Goal: Task Accomplishment & Management: Complete application form

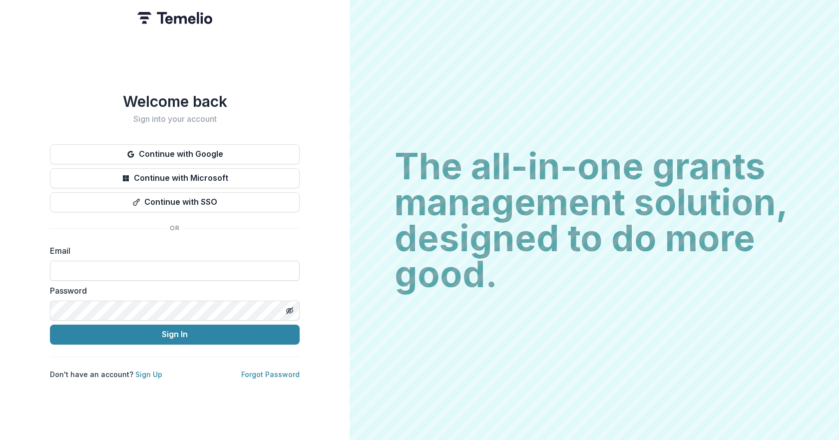
click at [286, 269] on input at bounding box center [175, 271] width 250 height 20
type input "**********"
click at [192, 329] on button "Sign In" at bounding box center [175, 335] width 250 height 20
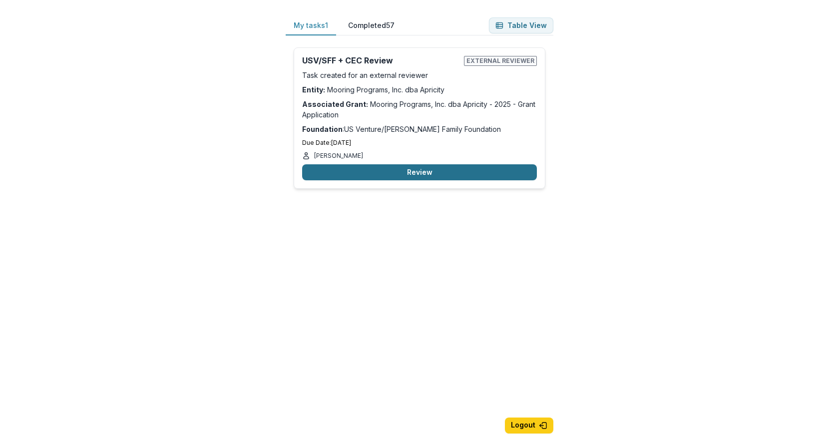
click at [426, 173] on button "Review" at bounding box center [419, 172] width 235 height 16
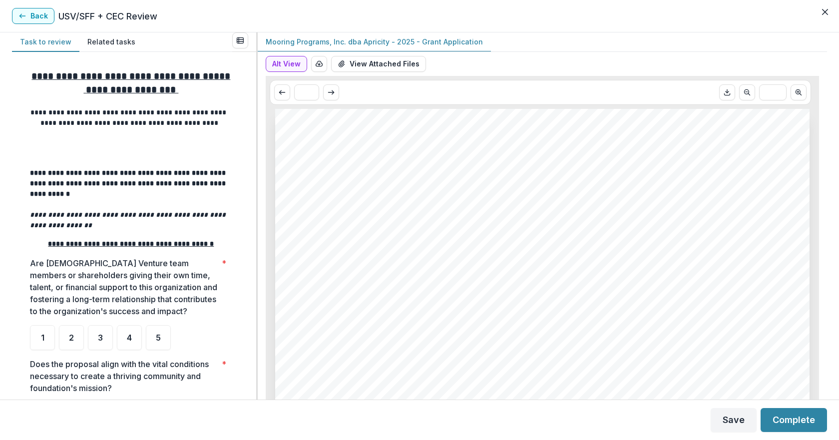
scroll to position [100, 0]
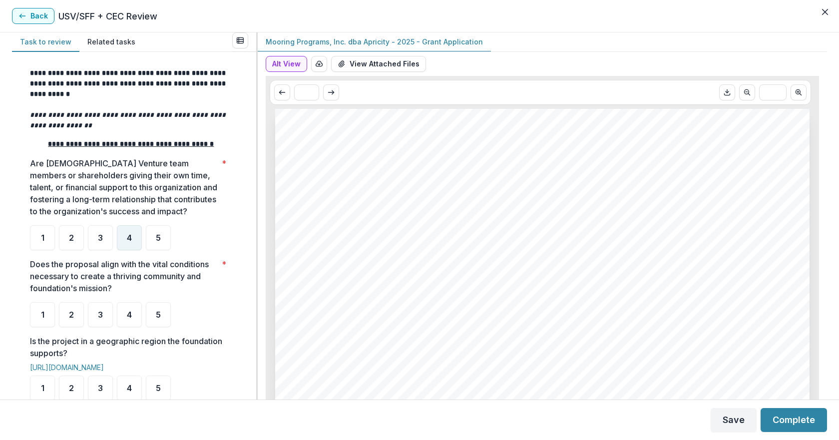
click at [127, 242] on span "4" at bounding box center [129, 238] width 5 height 8
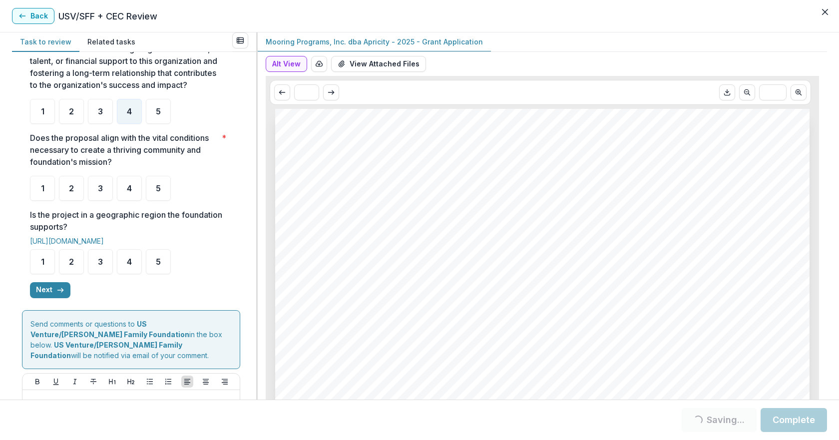
scroll to position [200, 0]
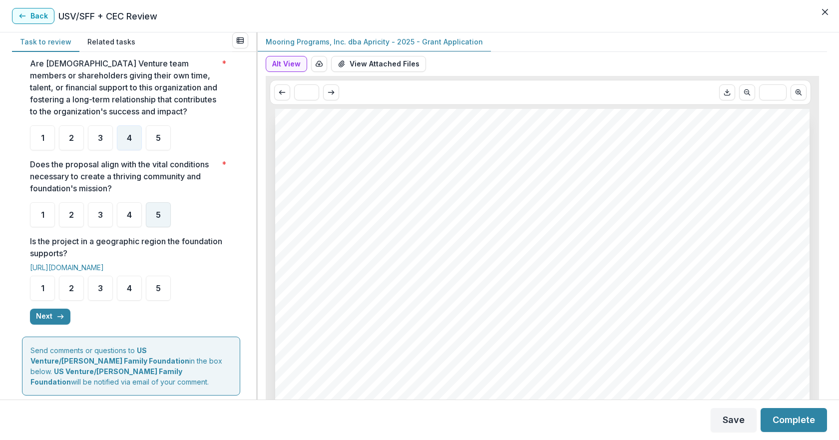
click at [169, 227] on div "5" at bounding box center [158, 214] width 25 height 25
click at [163, 301] on div "5" at bounding box center [158, 288] width 25 height 25
click at [159, 292] on span "5" at bounding box center [158, 288] width 5 height 8
click at [43, 325] on button "Next" at bounding box center [50, 317] width 40 height 16
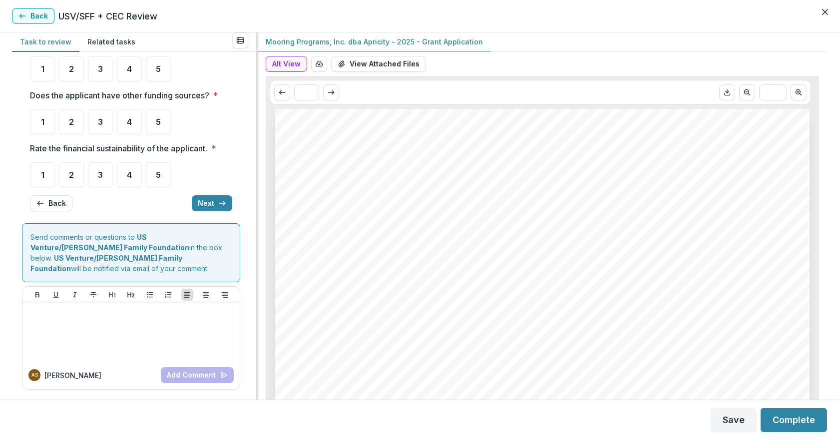
scroll to position [0, 0]
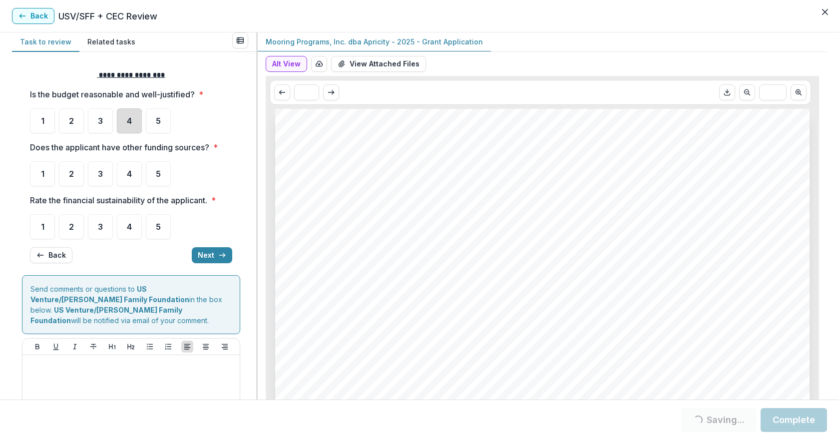
click at [138, 125] on div "4" at bounding box center [129, 120] width 25 height 25
click at [132, 175] on span "4" at bounding box center [129, 174] width 5 height 8
click at [134, 219] on div "4" at bounding box center [129, 226] width 25 height 25
click at [129, 124] on span "4" at bounding box center [129, 121] width 5 height 8
click at [133, 176] on div "4" at bounding box center [129, 173] width 25 height 25
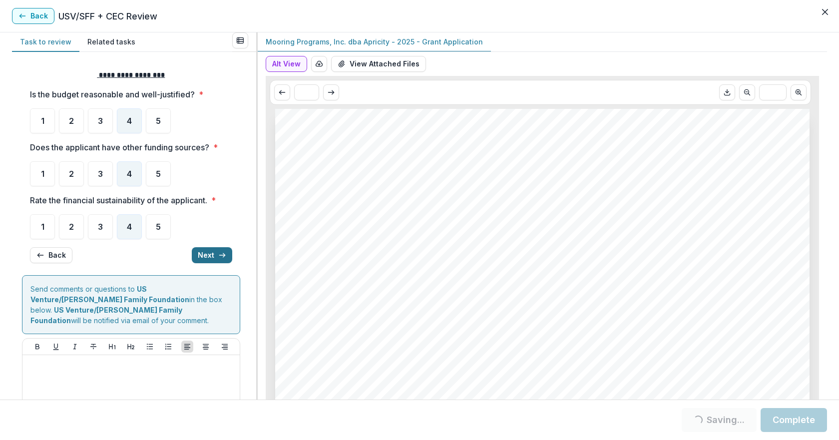
click at [208, 254] on button "Next" at bounding box center [212, 255] width 40 height 16
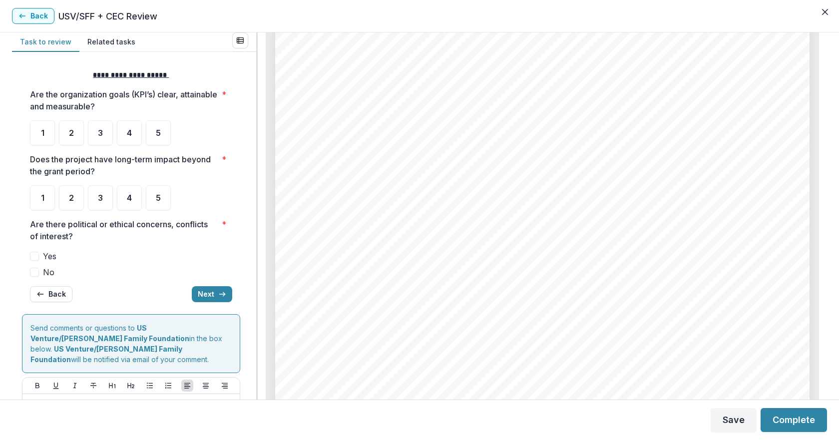
scroll to position [4945, 0]
drag, startPoint x: 154, startPoint y: 137, endPoint x: 181, endPoint y: 150, distance: 29.3
click at [155, 138] on div "5" at bounding box center [158, 132] width 25 height 25
click at [161, 134] on div "5" at bounding box center [158, 132] width 25 height 25
click at [153, 199] on div "5" at bounding box center [158, 197] width 25 height 25
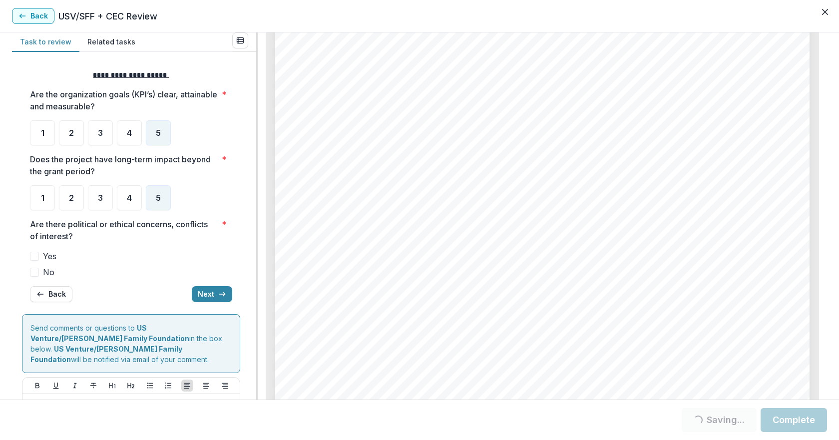
click at [36, 272] on span at bounding box center [34, 272] width 9 height 9
click at [204, 295] on button "Next" at bounding box center [212, 294] width 40 height 16
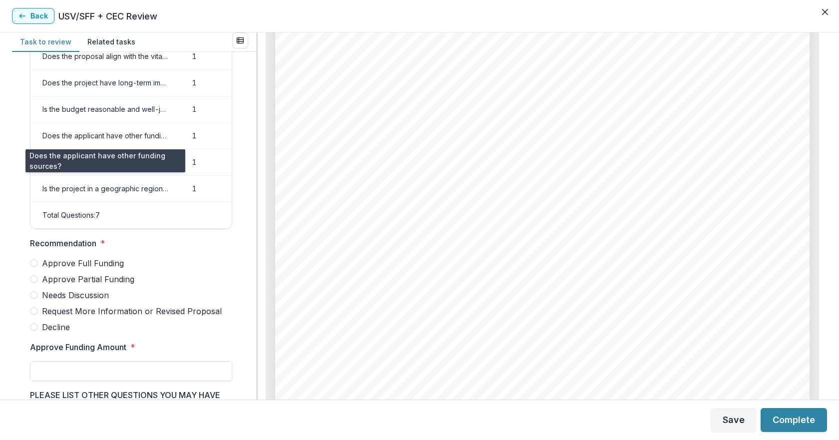
scroll to position [100, 0]
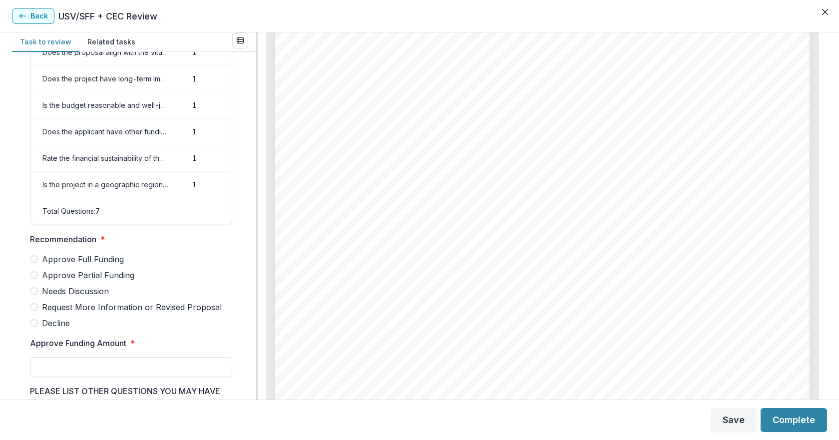
click at [112, 281] on span "Approve Partial Funding" at bounding box center [88, 275] width 92 height 12
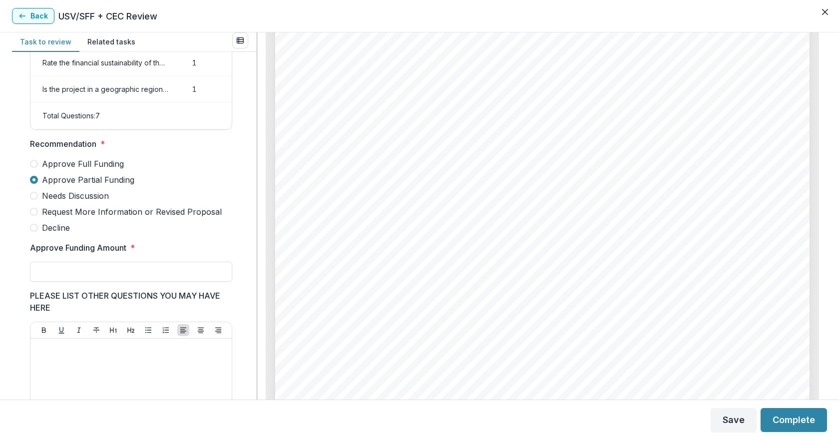
scroll to position [200, 0]
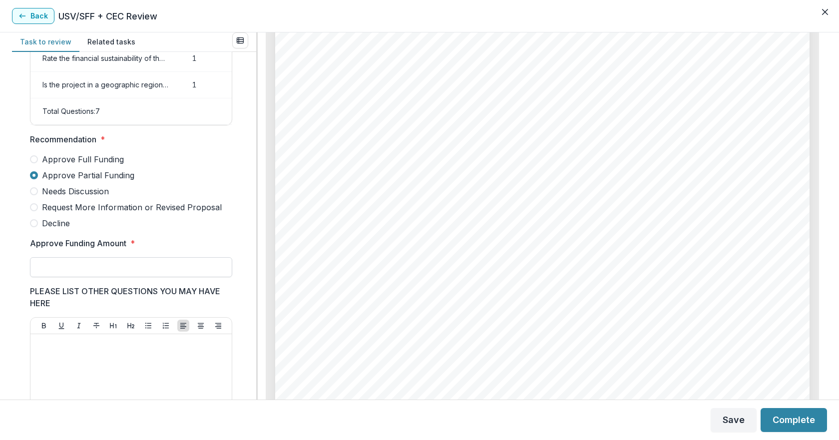
click at [141, 269] on input "Approve Funding Amount *" at bounding box center [131, 267] width 202 height 20
type input "********"
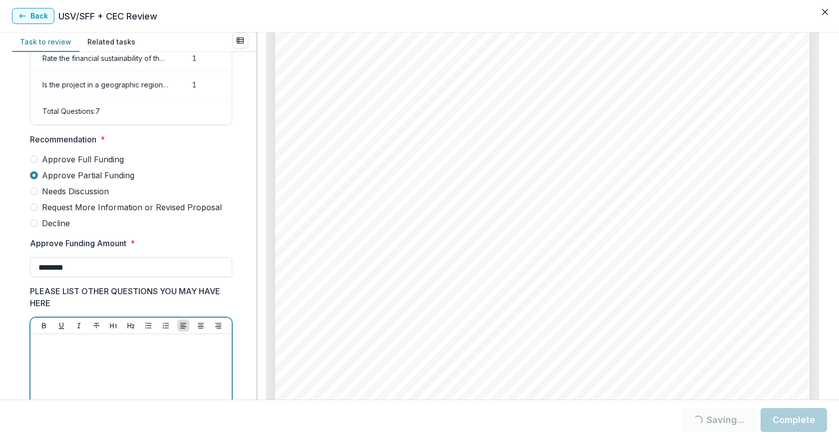
click at [125, 369] on div at bounding box center [130, 413] width 193 height 150
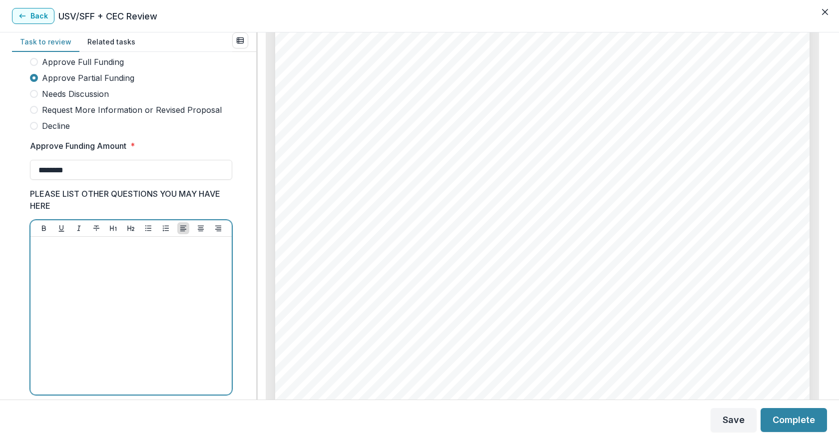
scroll to position [300, 0]
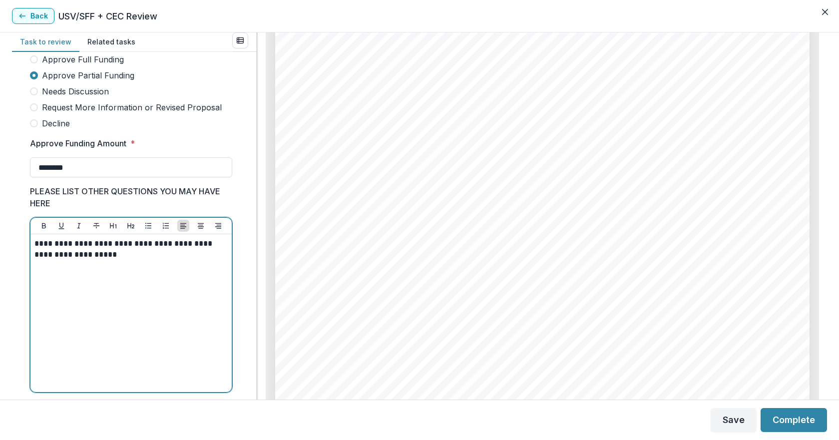
click at [35, 250] on p "**********" at bounding box center [129, 249] width 190 height 22
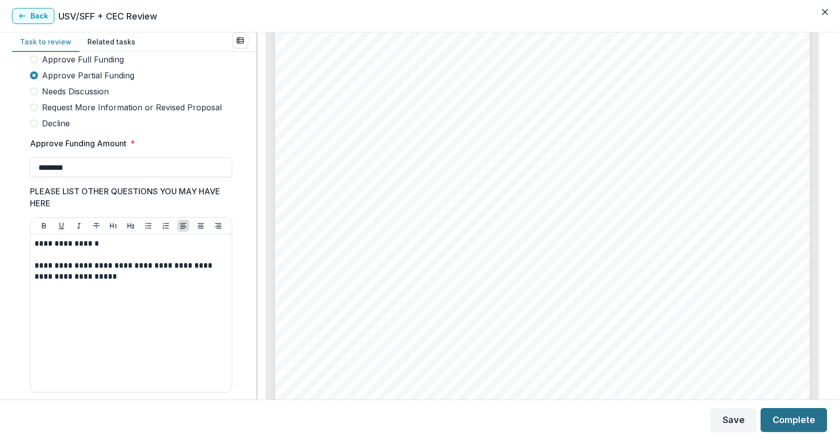
click at [789, 426] on button "Complete" at bounding box center [793, 420] width 66 height 24
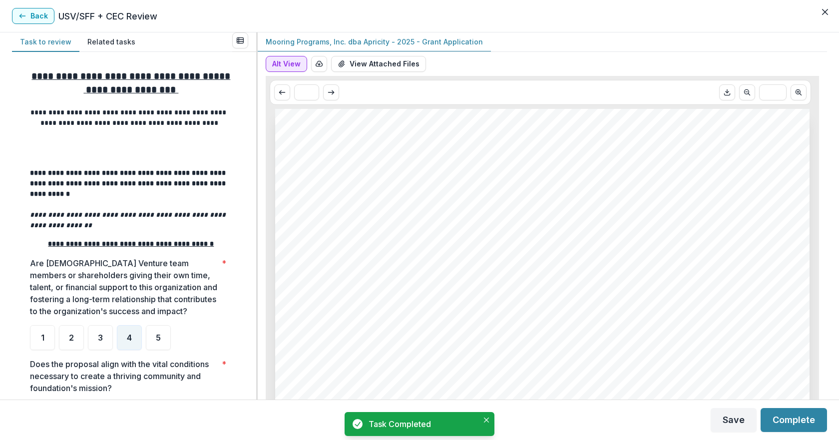
click at [295, 62] on button "Alt View" at bounding box center [286, 64] width 41 height 16
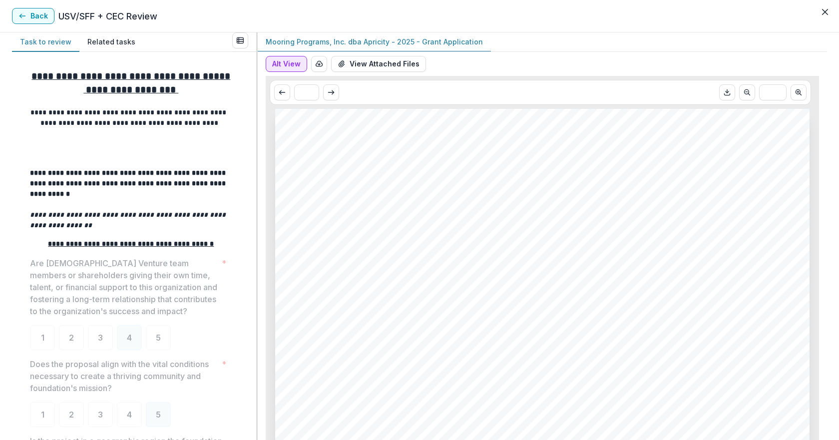
click at [276, 65] on button "Alt View" at bounding box center [286, 64] width 41 height 16
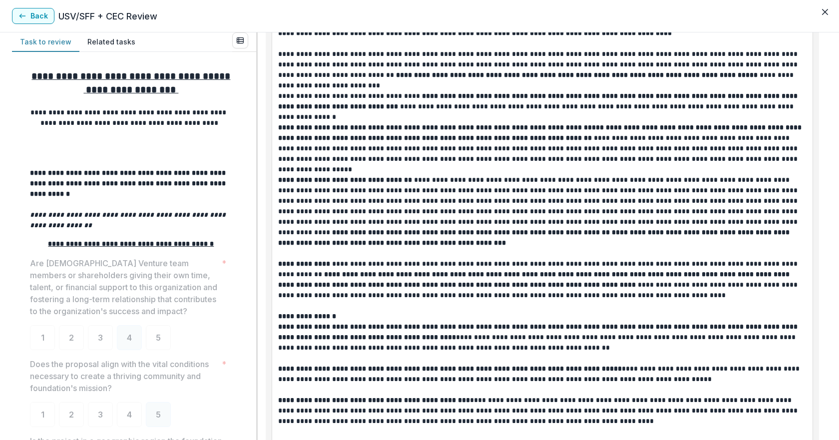
scroll to position [4943, 0]
